Goal: Task Accomplishment & Management: Manage account settings

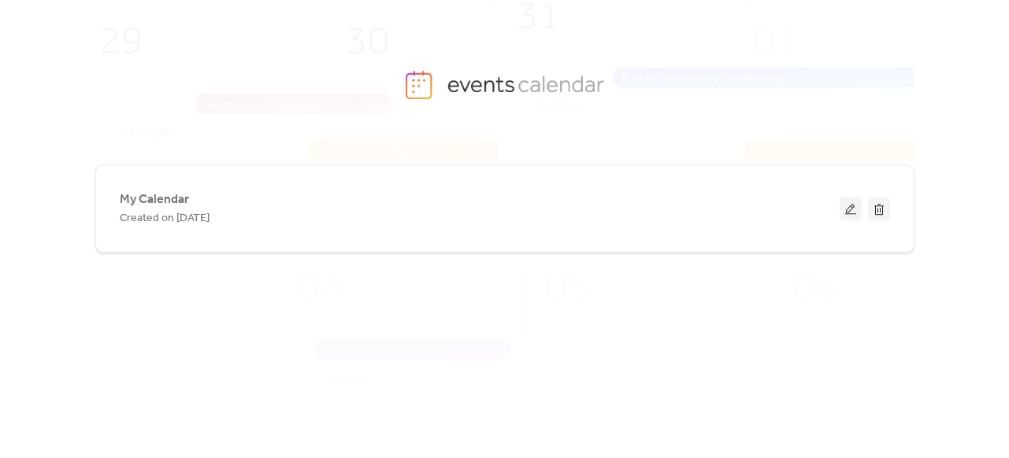
scroll to position [12, 0]
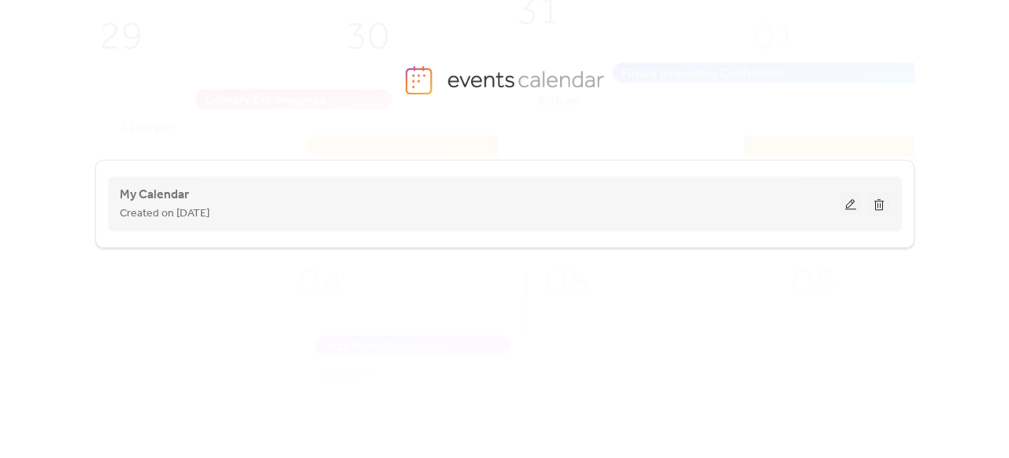
click at [848, 203] on button at bounding box center [851, 204] width 22 height 24
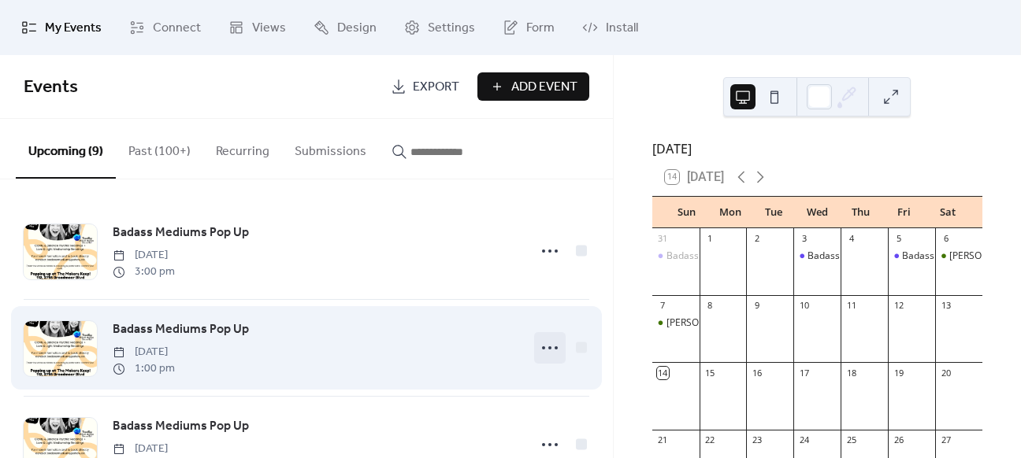
click at [555, 347] on circle at bounding box center [556, 348] width 3 height 3
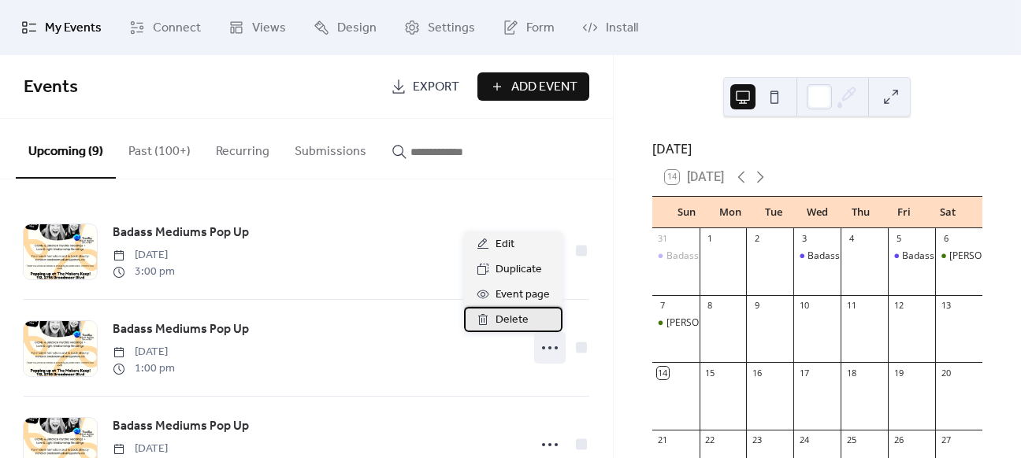
click at [529, 317] on div "Delete" at bounding box center [513, 319] width 98 height 25
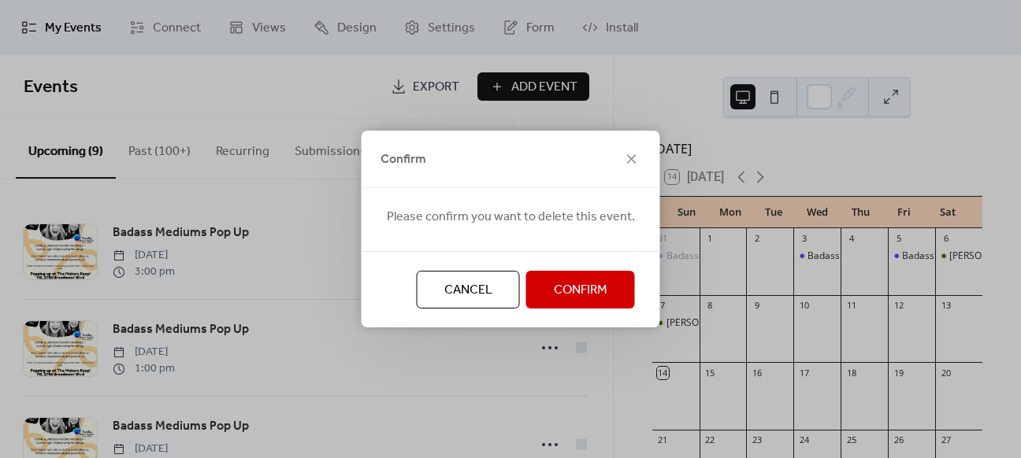
click at [603, 290] on span "Confirm" at bounding box center [581, 290] width 54 height 19
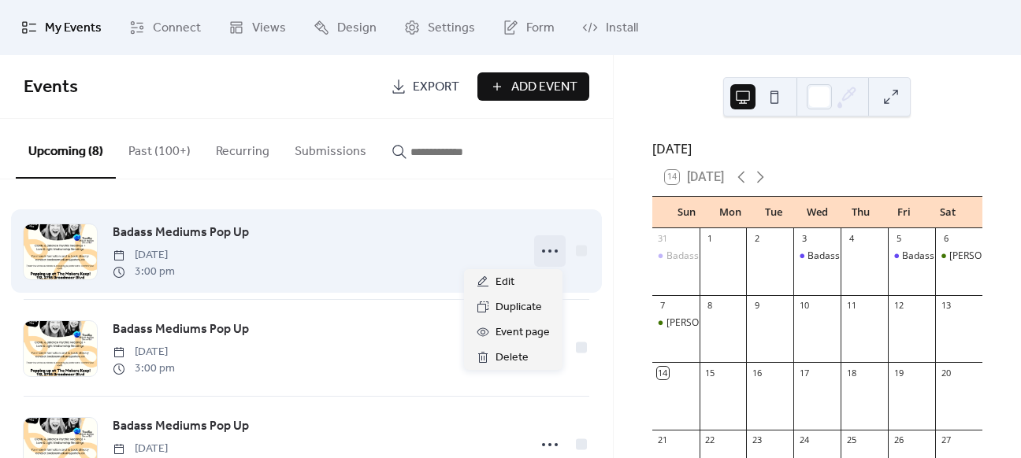
click at [549, 254] on icon at bounding box center [549, 251] width 25 height 25
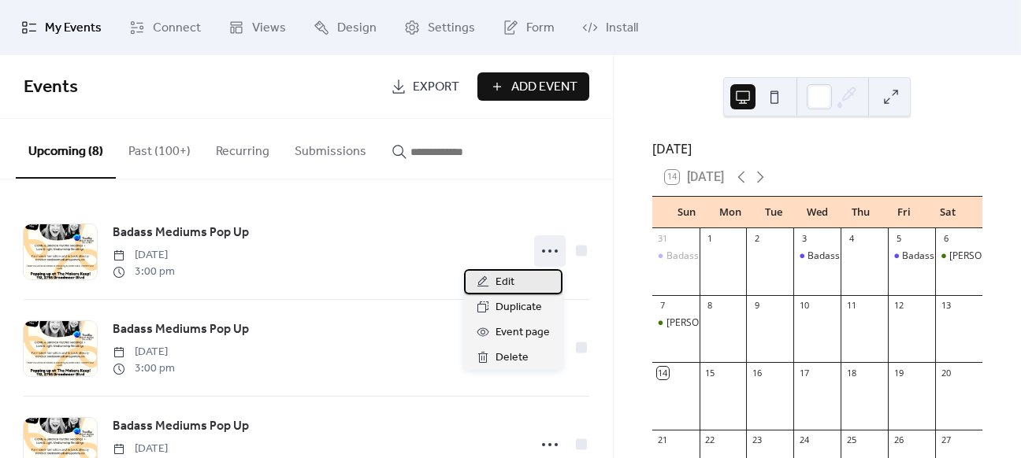
click at [526, 280] on div "Edit" at bounding box center [513, 281] width 98 height 25
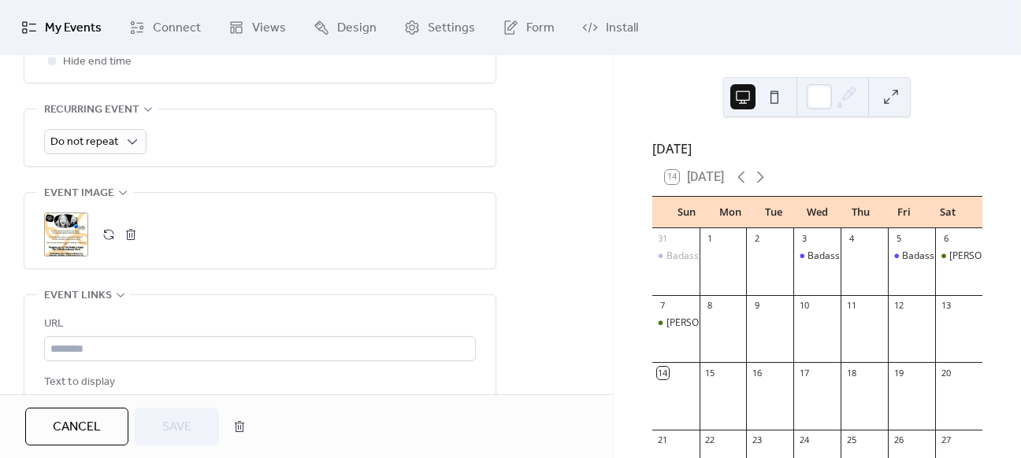
scroll to position [693, 0]
click at [129, 236] on button "button" at bounding box center [131, 233] width 22 height 22
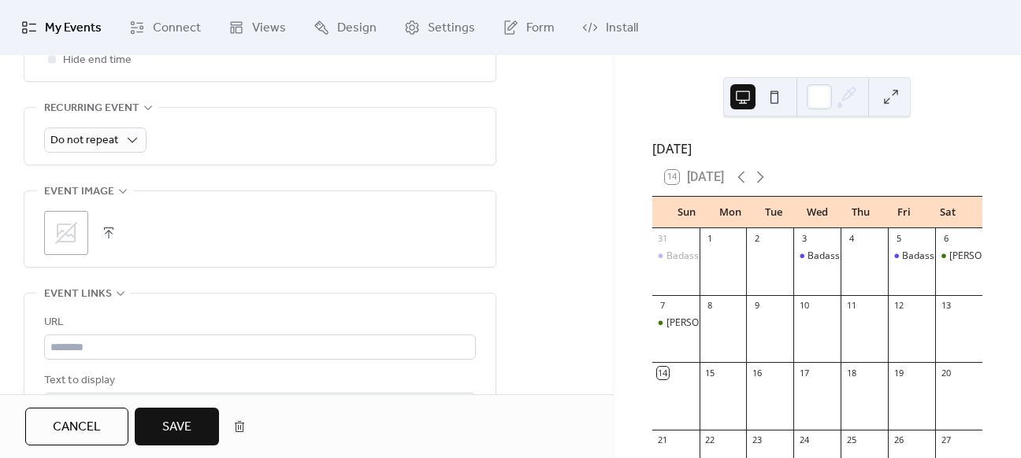
click at [111, 231] on button "button" at bounding box center [109, 233] width 22 height 22
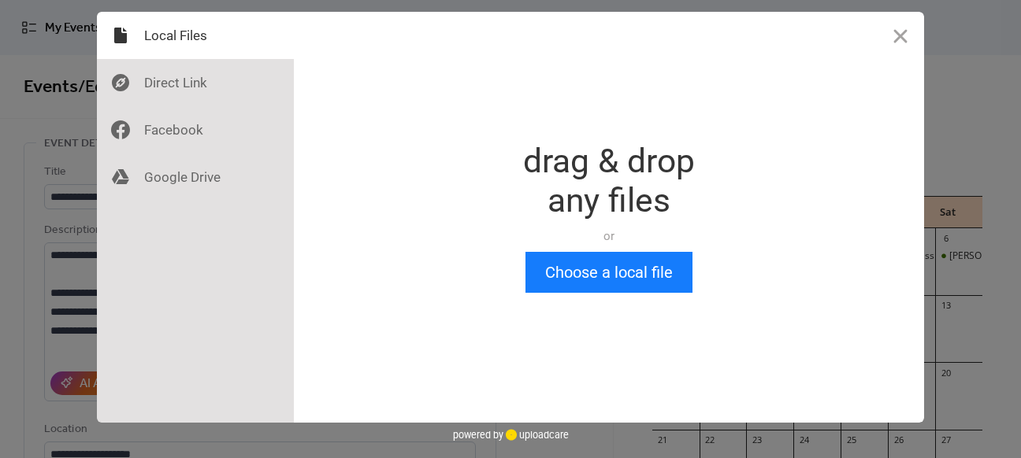
scroll to position [0, 0]
click at [643, 270] on button "Choose a local file" at bounding box center [608, 272] width 167 height 41
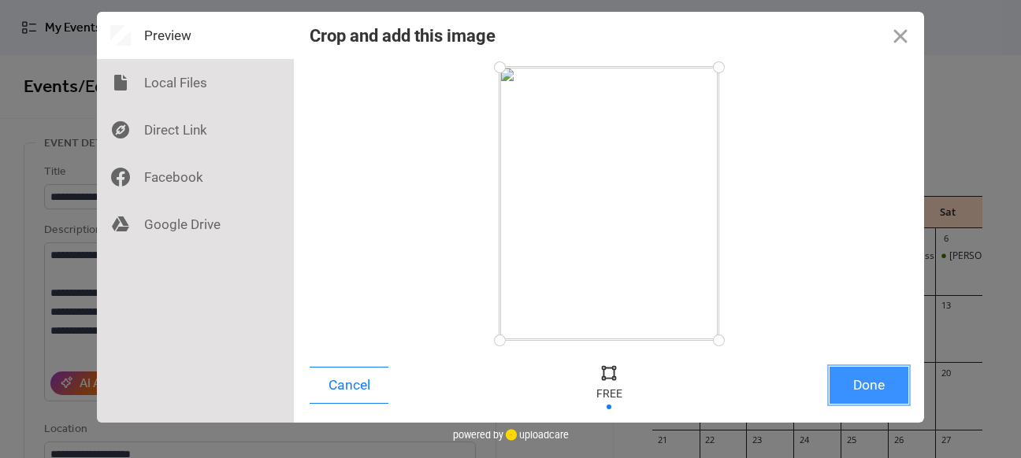
click at [866, 388] on button "Done" at bounding box center [869, 385] width 79 height 37
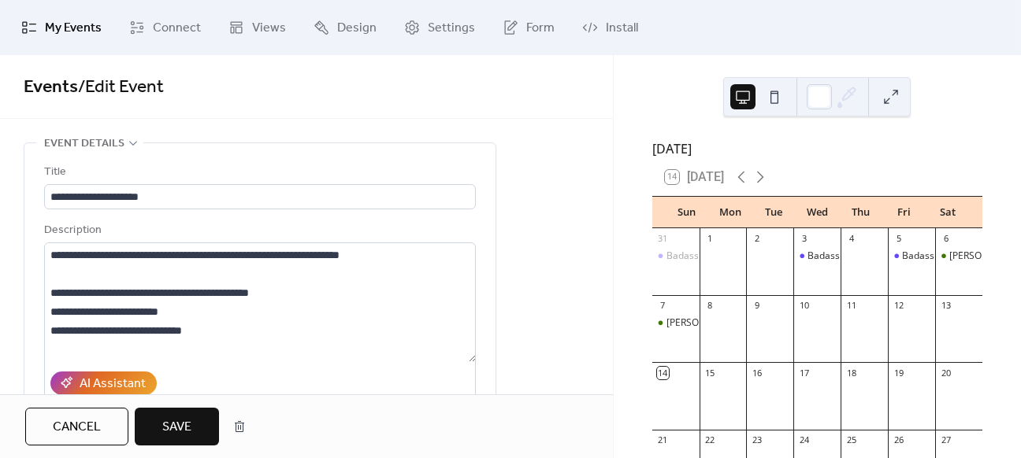
scroll to position [700, 0]
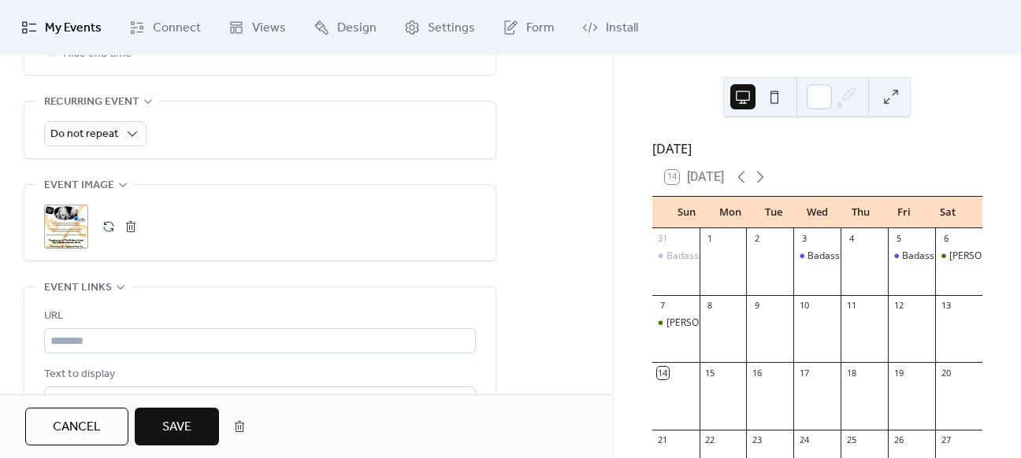
click at [191, 422] on span "Save" at bounding box center [176, 427] width 29 height 19
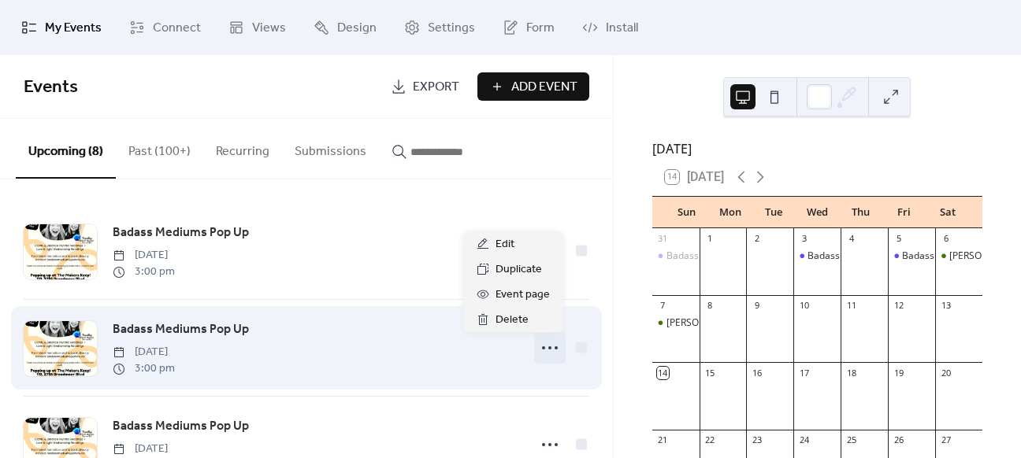
click at [545, 344] on icon at bounding box center [549, 348] width 25 height 25
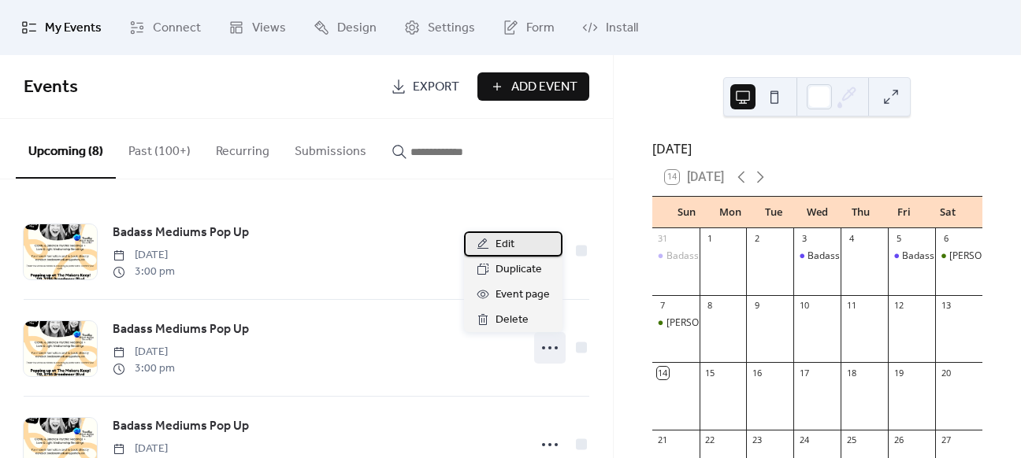
click at [510, 242] on span "Edit" at bounding box center [504, 245] width 19 height 19
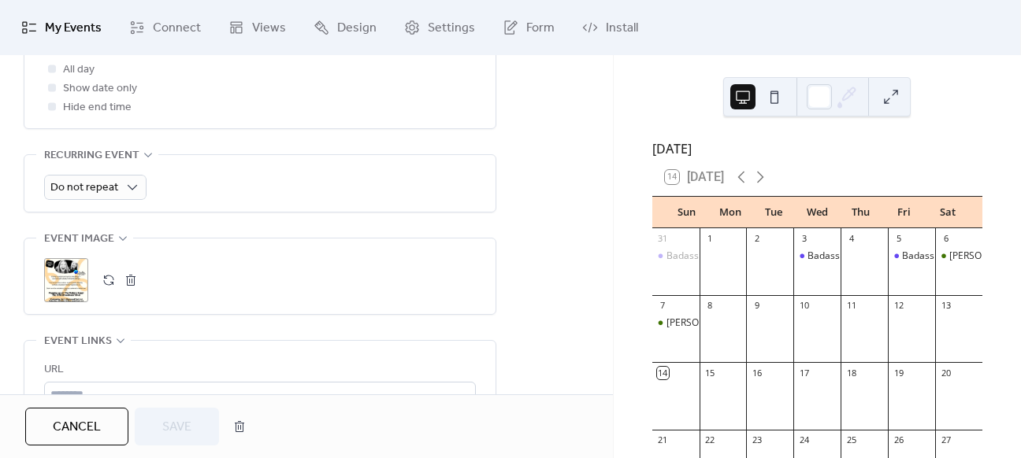
scroll to position [662, 0]
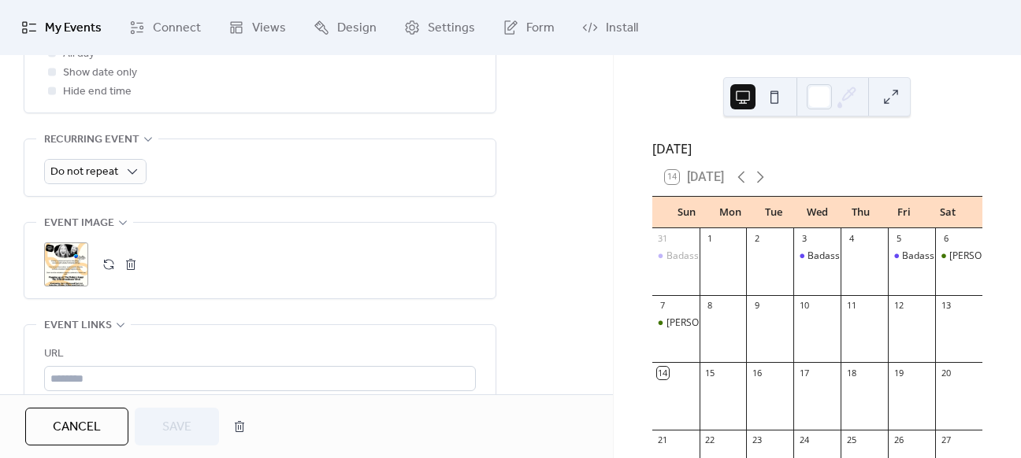
click at [133, 262] on button "button" at bounding box center [131, 265] width 22 height 22
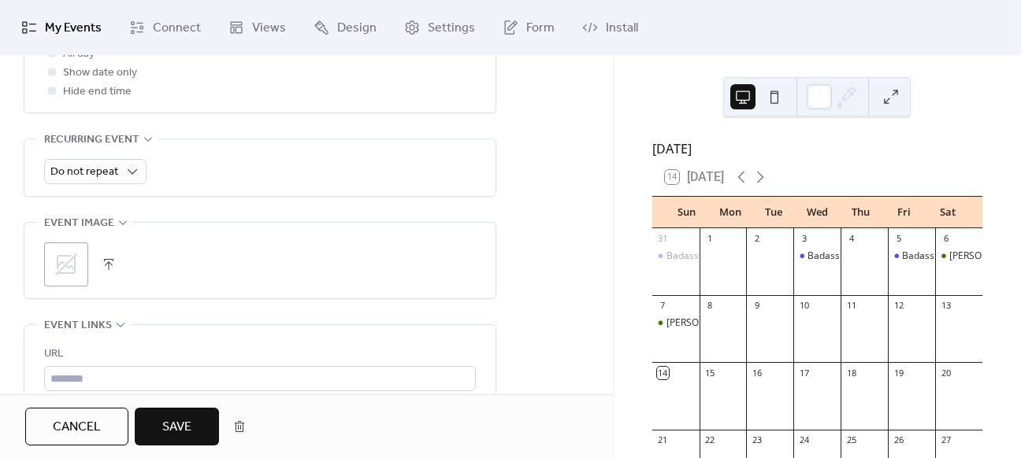
click at [107, 258] on button "button" at bounding box center [109, 265] width 22 height 22
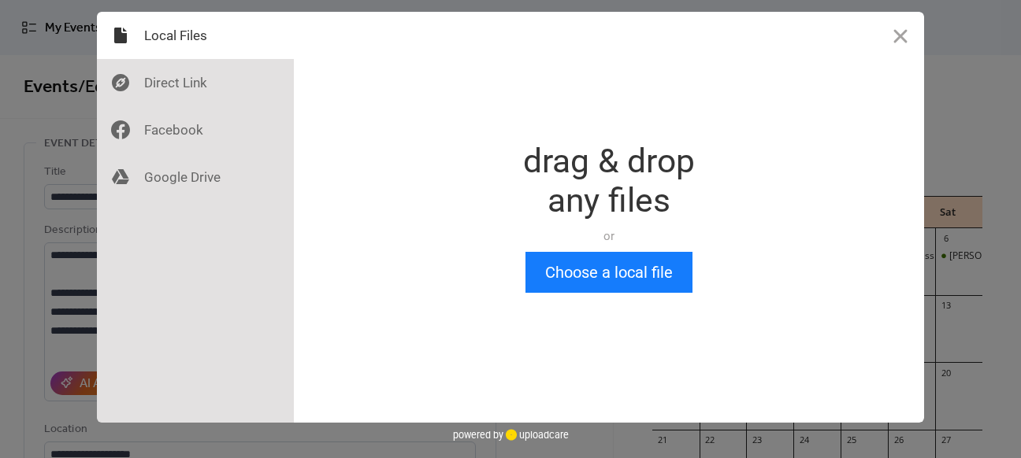
scroll to position [0, 0]
click at [591, 278] on button "Choose a local file" at bounding box center [608, 272] width 167 height 41
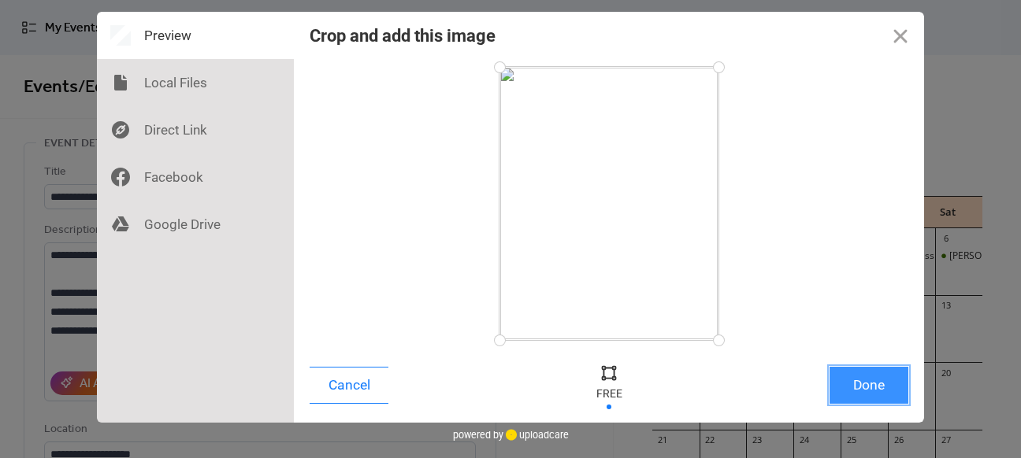
click at [877, 393] on button "Done" at bounding box center [869, 385] width 79 height 37
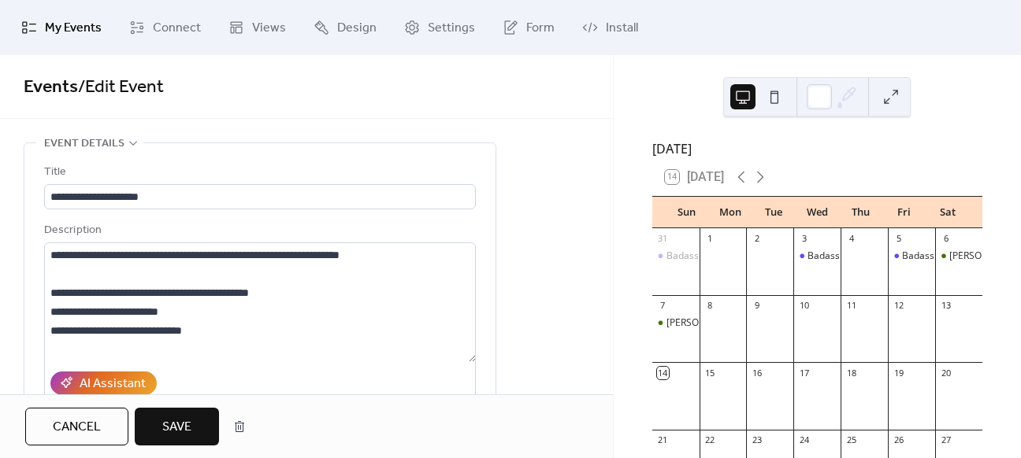
scroll to position [700, 0]
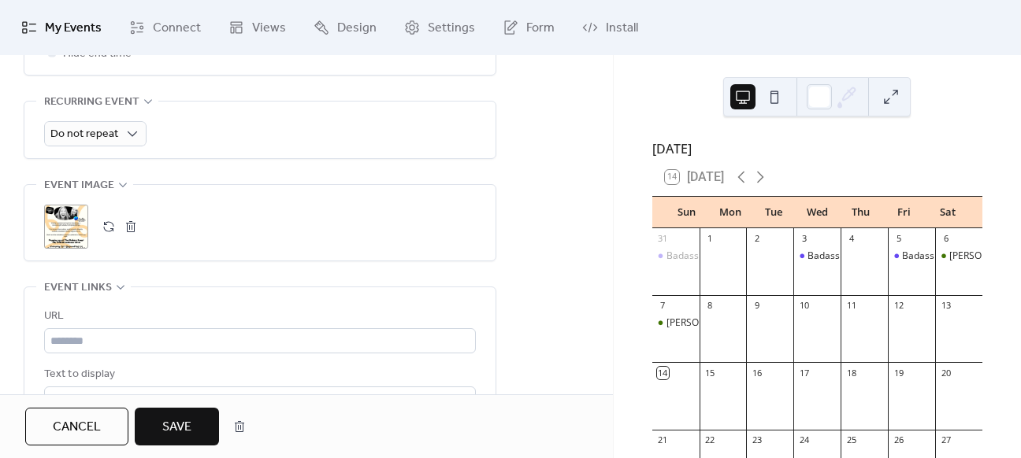
click at [188, 429] on span "Save" at bounding box center [176, 427] width 29 height 19
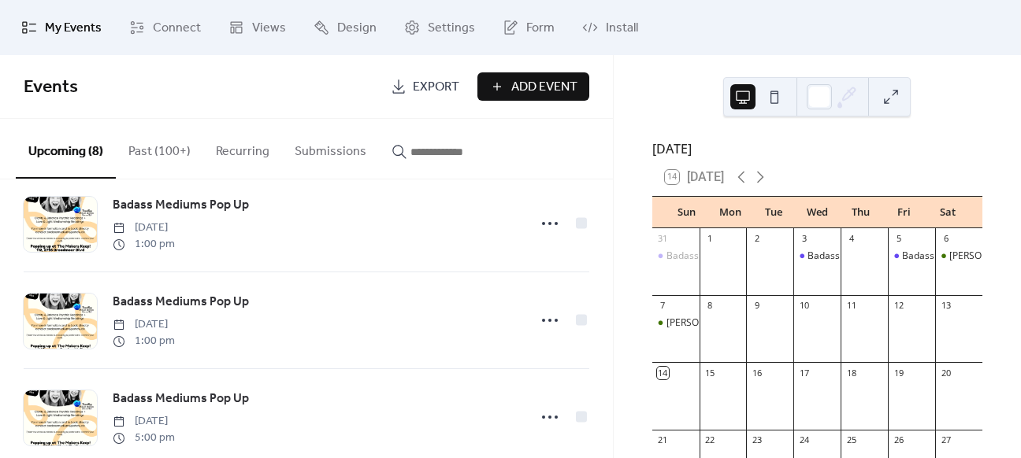
scroll to position [313, 0]
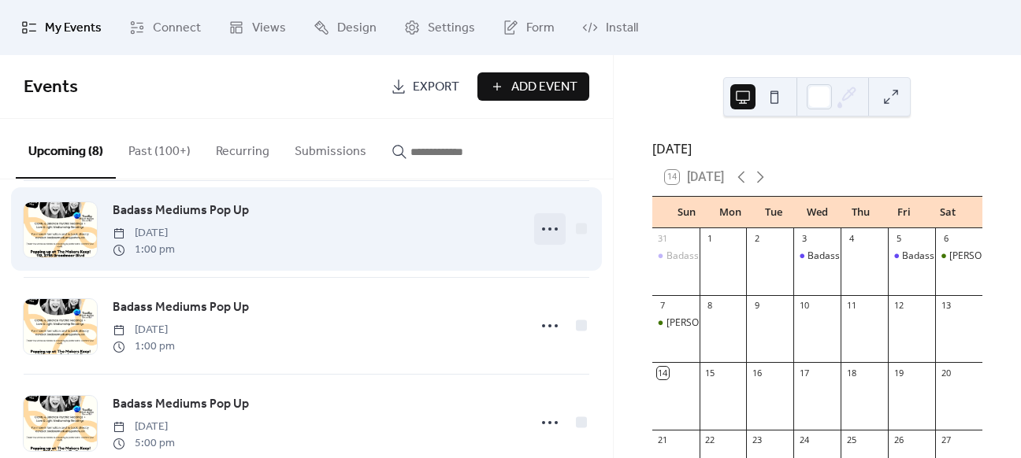
click at [548, 225] on icon at bounding box center [549, 229] width 25 height 25
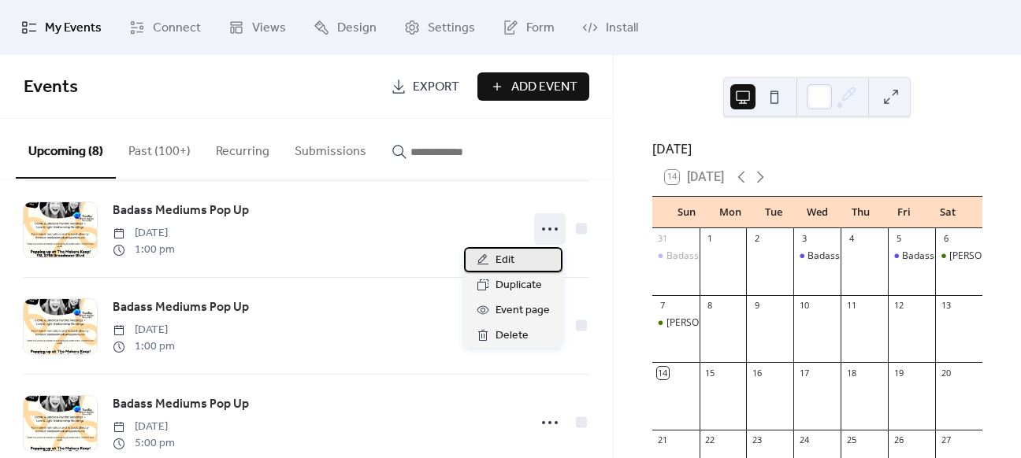
click at [532, 261] on div "Edit" at bounding box center [513, 259] width 98 height 25
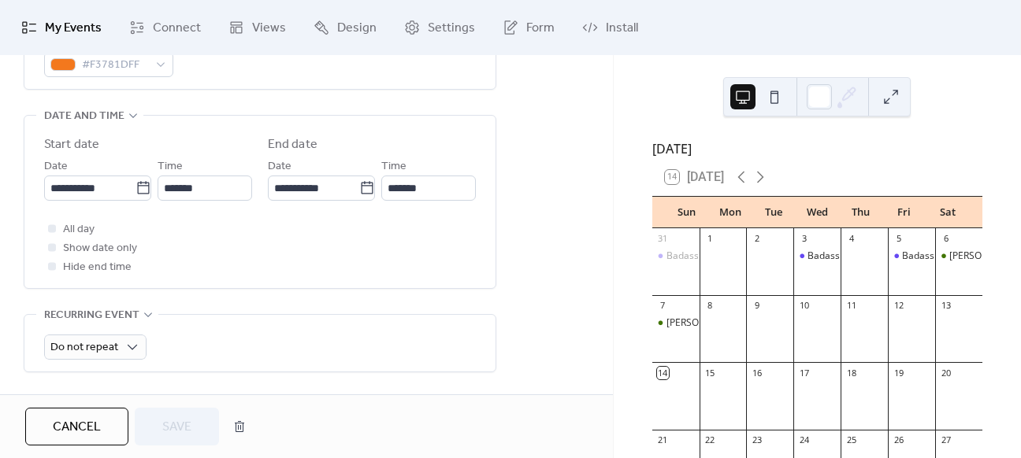
scroll to position [599, 0]
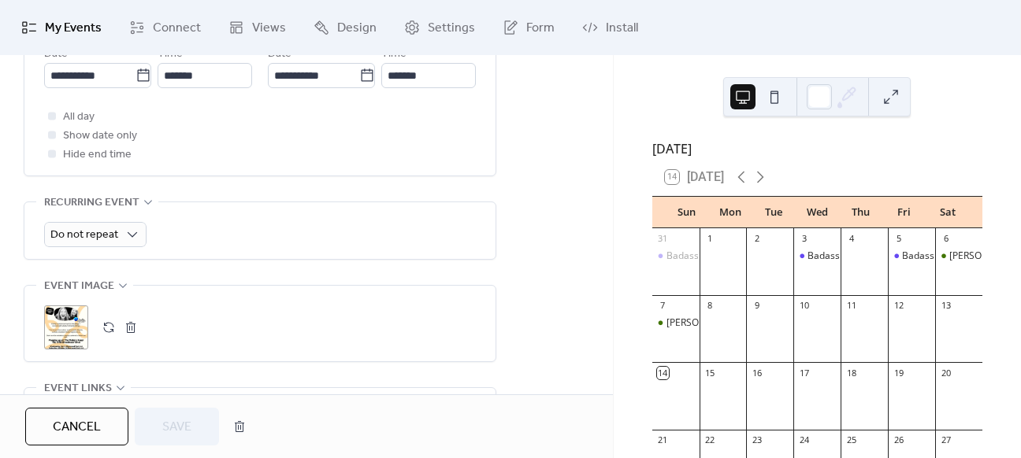
click at [135, 321] on button "button" at bounding box center [131, 328] width 22 height 22
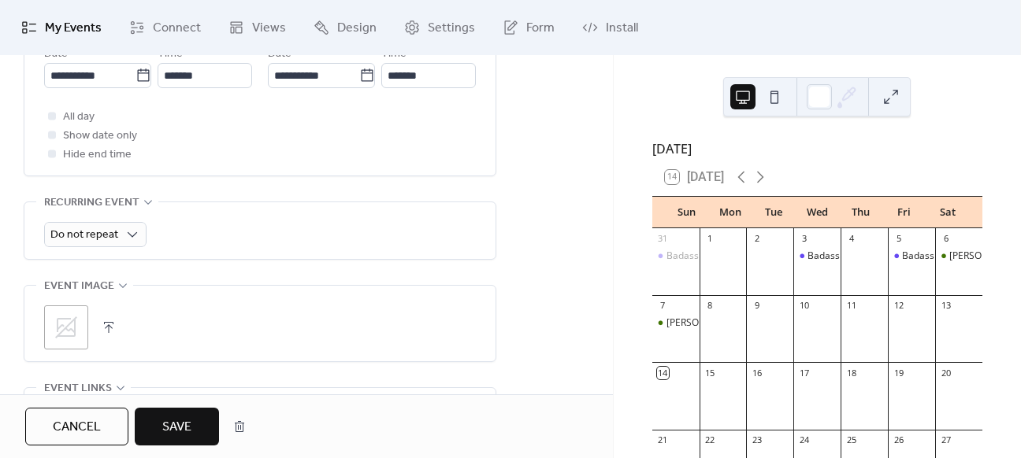
click at [112, 325] on button "button" at bounding box center [109, 328] width 22 height 22
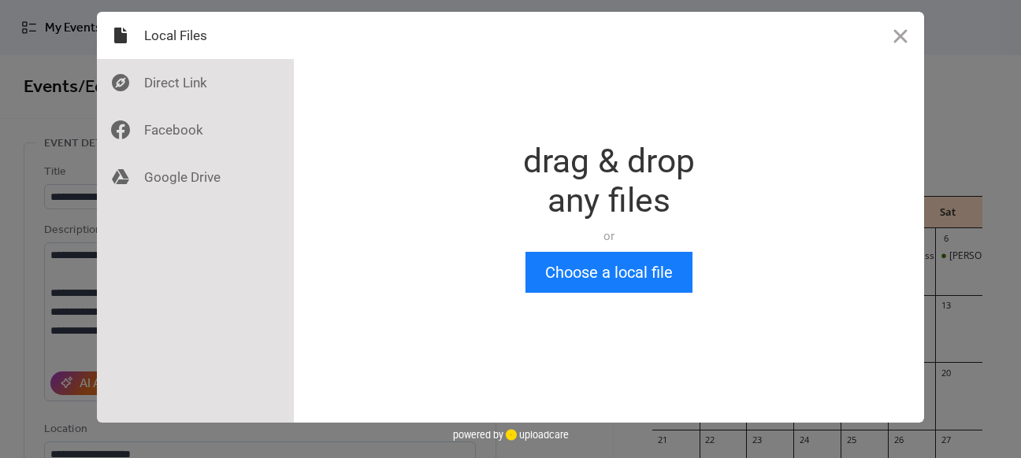
scroll to position [0, 0]
click at [630, 279] on button "Choose a local file" at bounding box center [608, 272] width 167 height 41
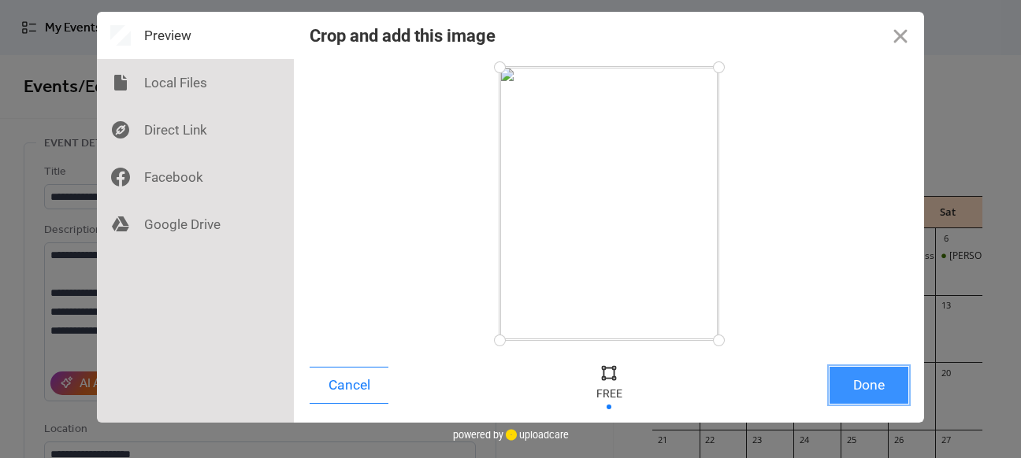
click at [860, 388] on button "Done" at bounding box center [869, 385] width 79 height 37
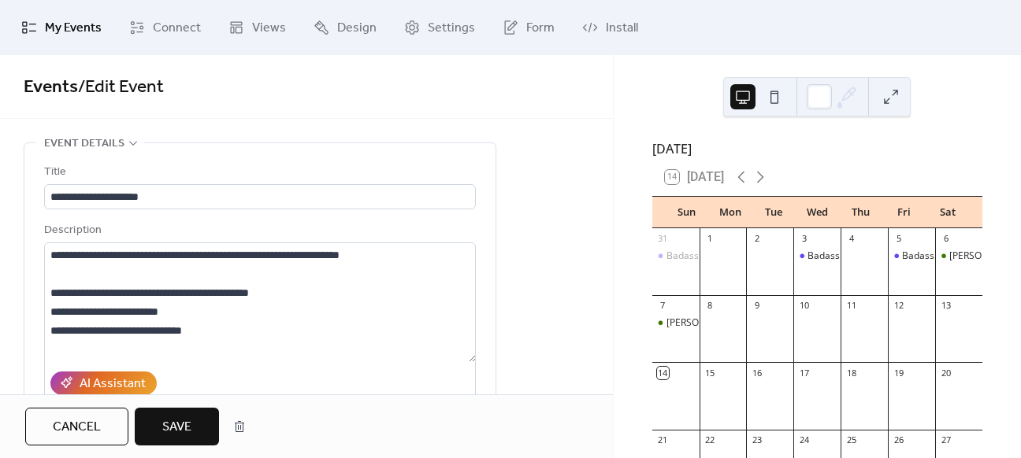
scroll to position [700, 0]
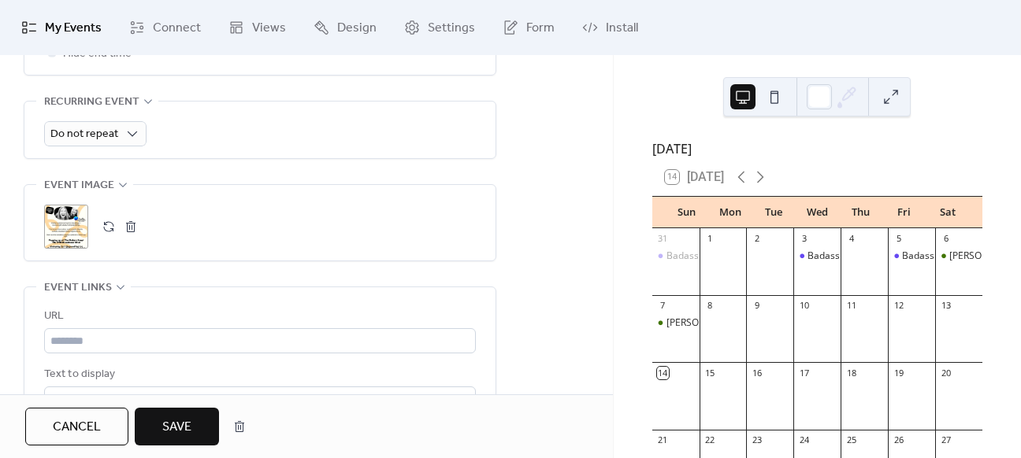
click at [189, 422] on span "Save" at bounding box center [176, 427] width 29 height 19
